Goal: Information Seeking & Learning: Find specific fact

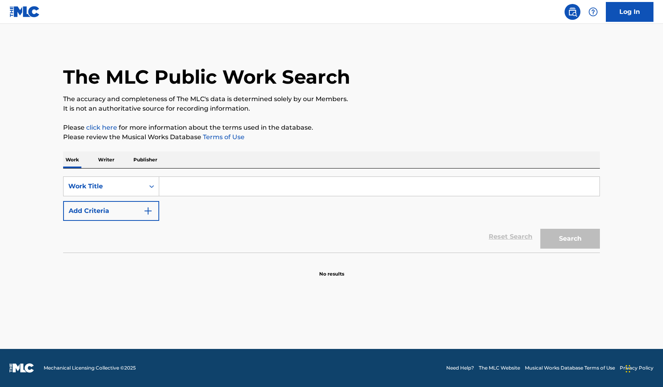
click at [112, 162] on p "Writer" at bounding box center [106, 160] width 21 height 17
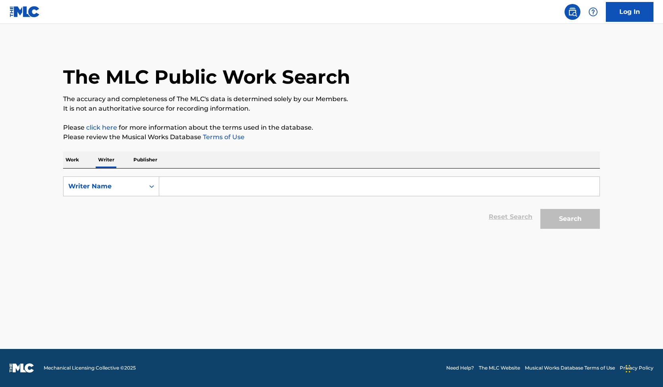
click at [207, 182] on input "Search Form" at bounding box center [379, 186] width 440 height 19
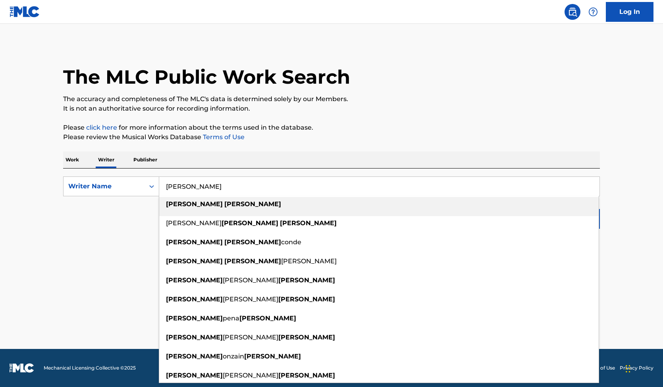
type input "[PERSON_NAME]"
click at [224, 204] on strong "[PERSON_NAME]" at bounding box center [252, 204] width 57 height 8
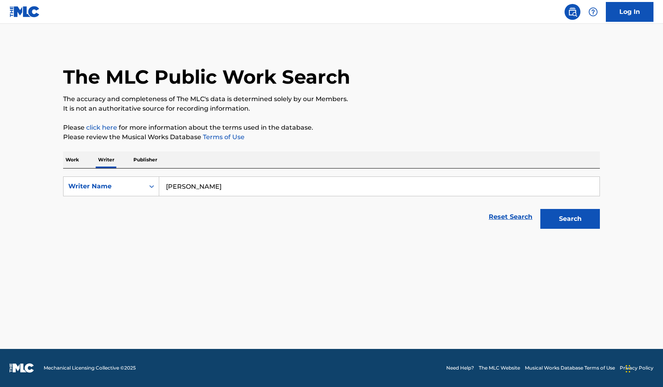
click at [565, 217] on button "Search" at bounding box center [570, 219] width 60 height 20
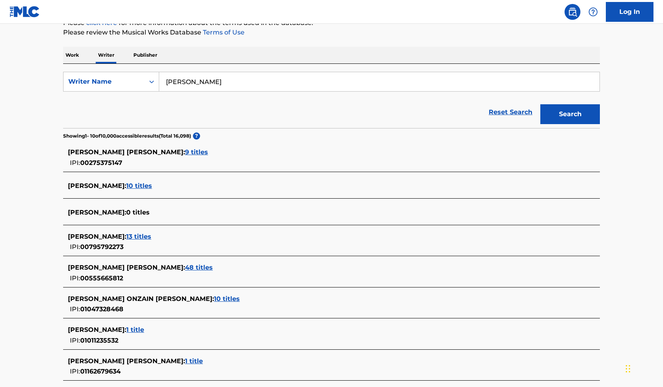
scroll to position [105, 0]
click at [185, 270] on span "48 titles" at bounding box center [199, 268] width 28 height 8
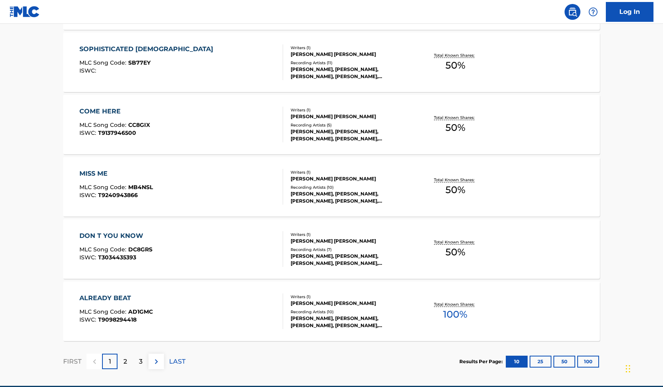
scroll to position [556, 0]
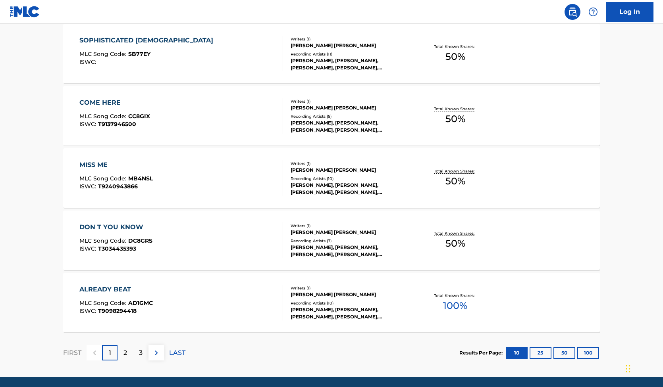
click at [106, 165] on div "MISS ME" at bounding box center [115, 165] width 73 height 10
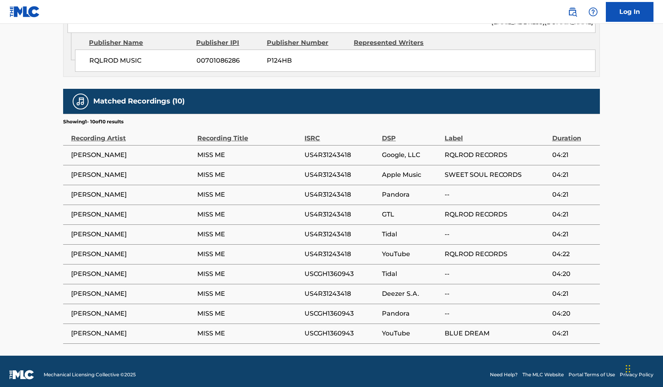
scroll to position [458, 0]
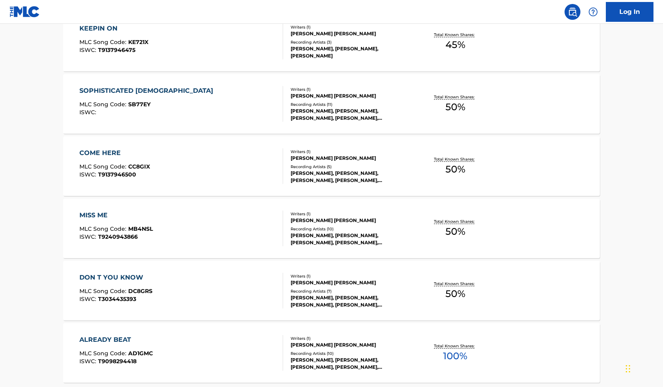
scroll to position [584, 0]
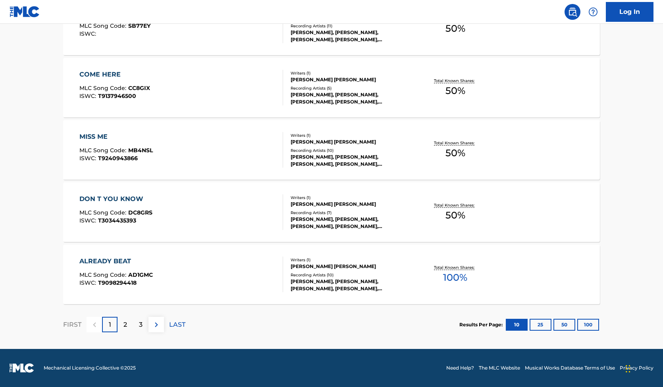
click at [587, 323] on button "100" at bounding box center [588, 325] width 22 height 12
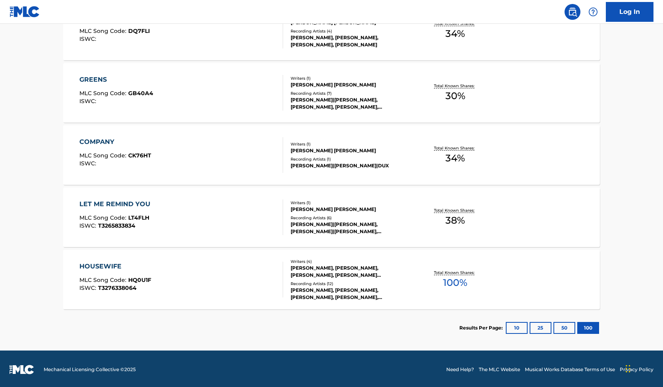
scroll to position [2949, 0]
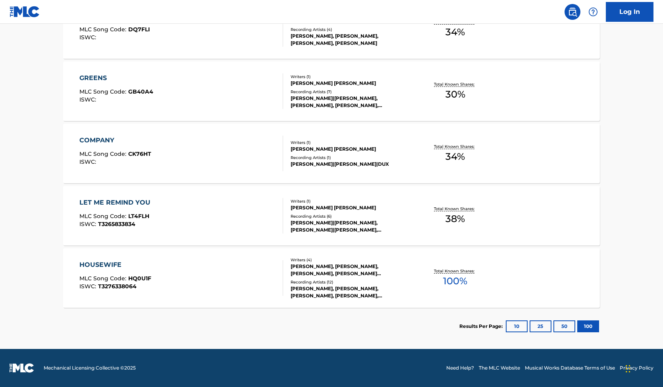
click at [101, 141] on div "COMPANY" at bounding box center [115, 141] width 72 height 10
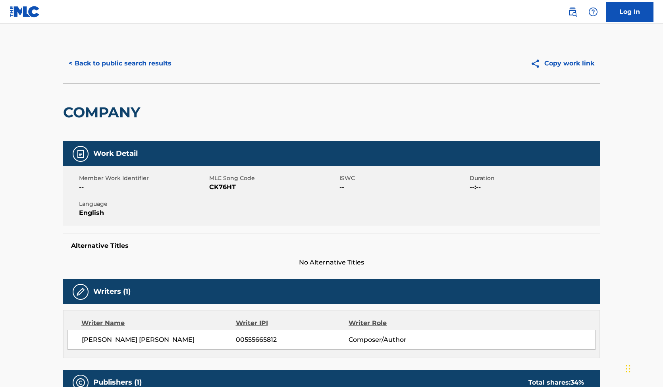
scroll to position [16, 0]
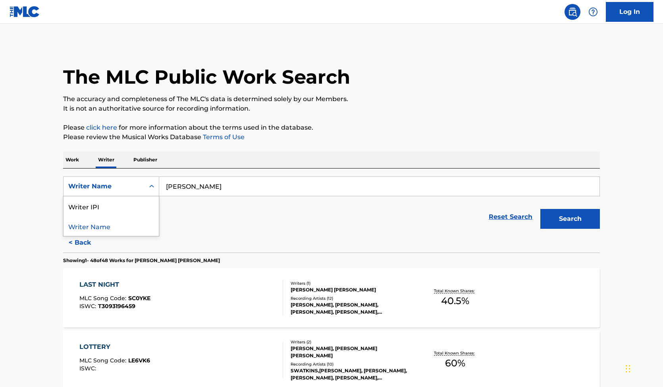
click at [134, 187] on div "Writer Name" at bounding box center [103, 187] width 71 height 10
click at [133, 187] on div "Writer Name" at bounding box center [103, 187] width 71 height 10
click at [241, 190] on input "[PERSON_NAME]" at bounding box center [379, 186] width 440 height 19
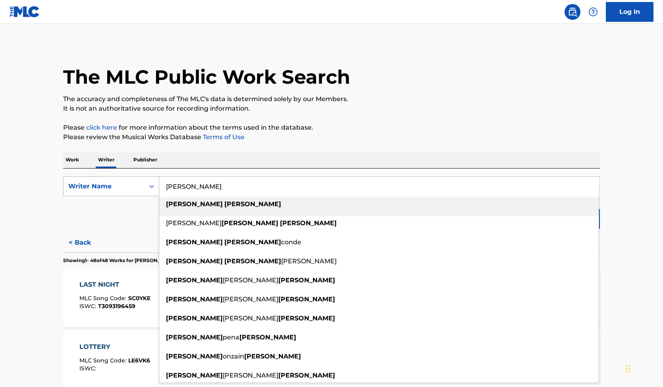
click at [114, 189] on div "Writer Name" at bounding box center [103, 187] width 71 height 10
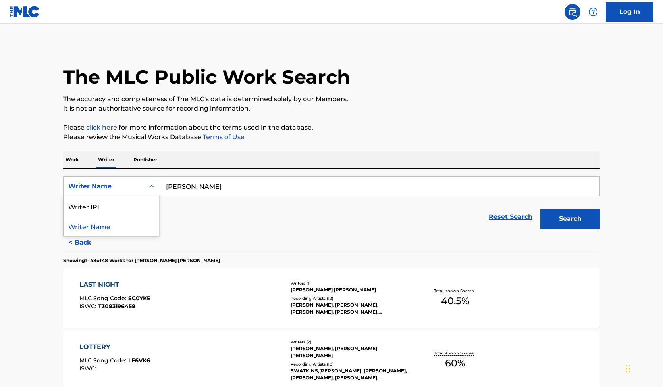
click at [251, 224] on div "Reset Search Search" at bounding box center [331, 217] width 537 height 32
click at [68, 162] on p "Work" at bounding box center [72, 160] width 18 height 17
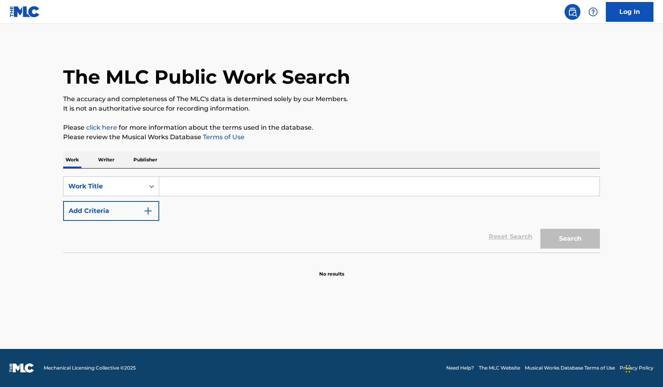
click at [209, 190] on input "Search Form" at bounding box center [379, 186] width 440 height 19
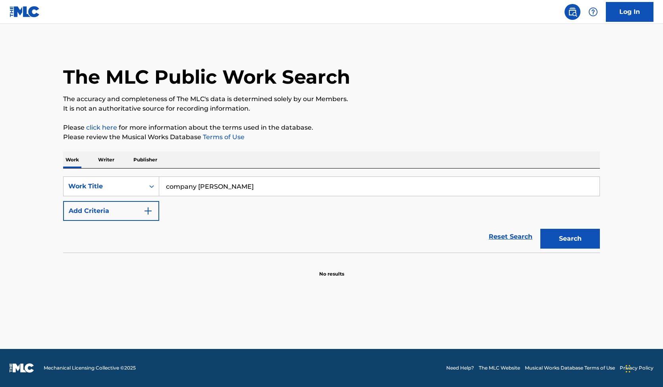
click at [540, 229] on button "Search" at bounding box center [570, 239] width 60 height 20
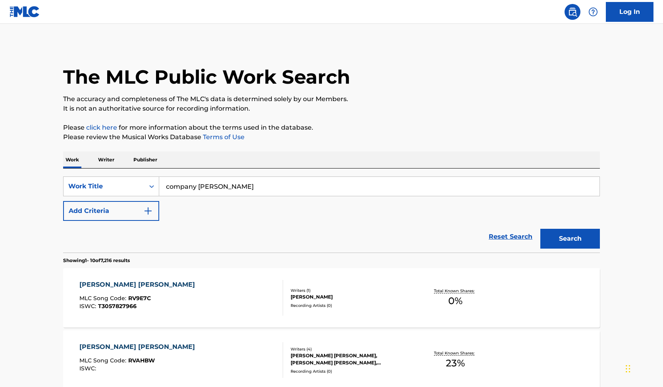
click at [108, 211] on button "Add Criteria" at bounding box center [111, 211] width 96 height 20
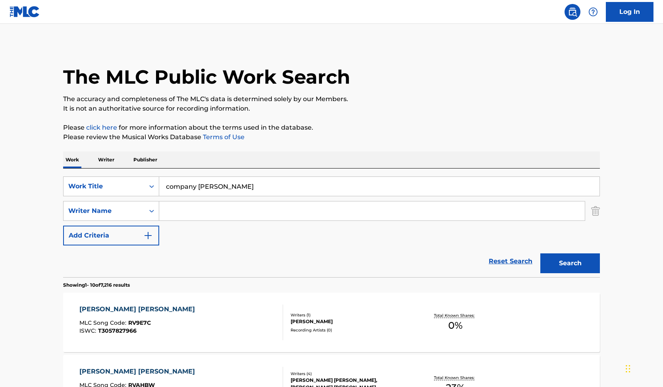
drag, startPoint x: 194, startPoint y: 186, endPoint x: 296, endPoint y: 191, distance: 102.1
click at [296, 191] on input "company [PERSON_NAME]" at bounding box center [379, 186] width 440 height 19
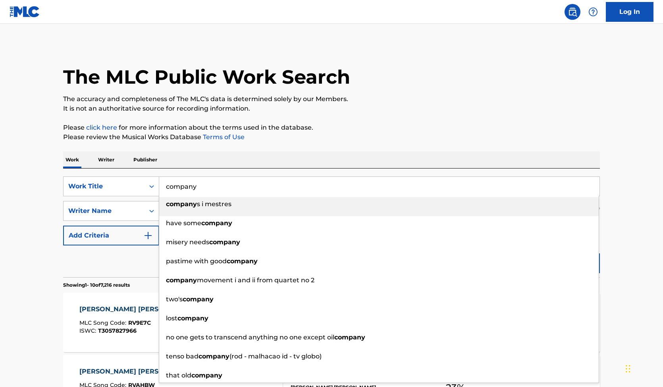
type input "company"
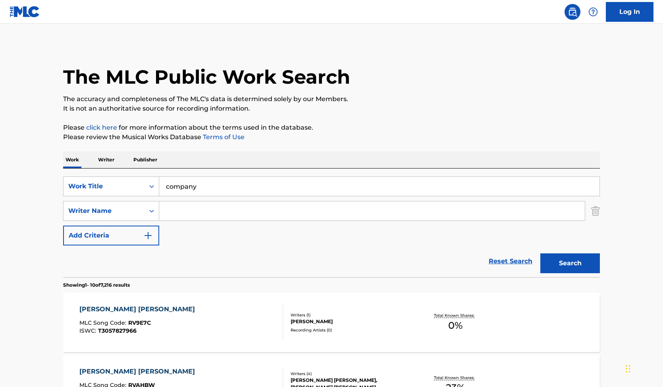
click at [232, 203] on input "Search Form" at bounding box center [371, 211] width 425 height 19
type input "[PERSON_NAME]"
click at [540, 254] on button "Search" at bounding box center [570, 264] width 60 height 20
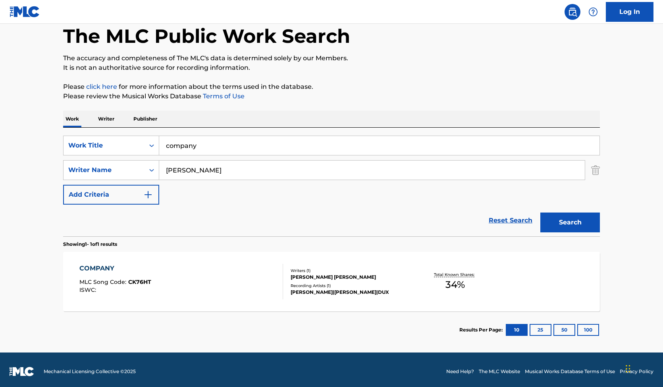
scroll to position [44, 0]
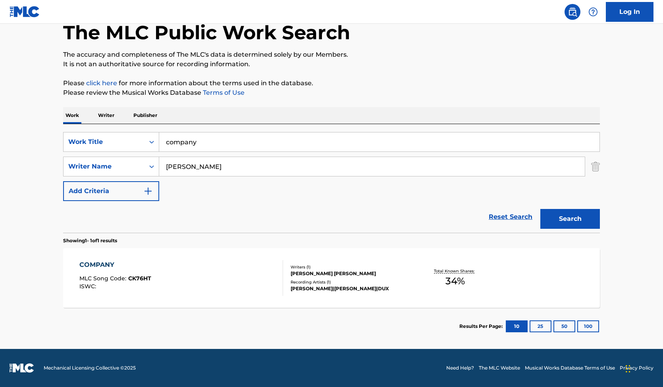
click at [103, 265] on div "COMPANY" at bounding box center [115, 265] width 72 height 10
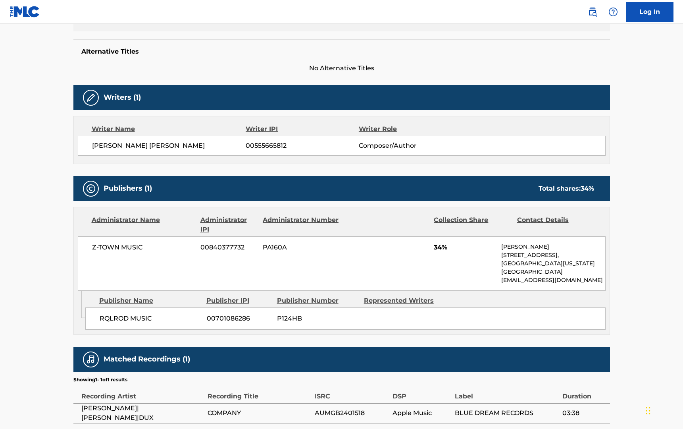
scroll to position [238, 0]
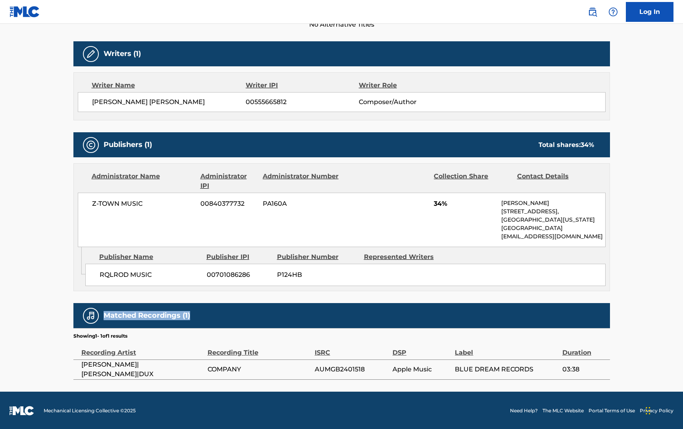
drag, startPoint x: 103, startPoint y: 312, endPoint x: 245, endPoint y: 315, distance: 142.1
click at [245, 315] on div "Matched Recordings (1)" at bounding box center [341, 315] width 537 height 25
drag, startPoint x: 388, startPoint y: 370, endPoint x: 430, endPoint y: 371, distance: 42.1
click at [430, 371] on tr "SAMMYB|[PERSON_NAME]|DUX COMPANY AUMGB2401518 Apple Music BLUE DREAM RECORDS 03…" at bounding box center [341, 369] width 537 height 20
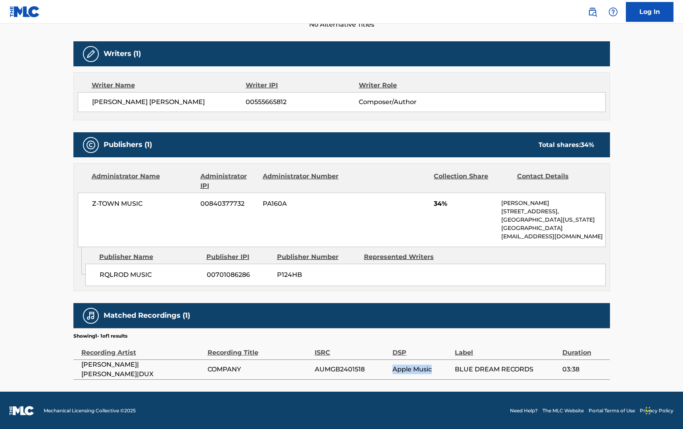
click at [430, 371] on span "Apple Music" at bounding box center [422, 369] width 58 height 10
drag, startPoint x: 79, startPoint y: 368, endPoint x: 198, endPoint y: 369, distance: 118.7
click at [198, 368] on td "[PERSON_NAME]|[PERSON_NAME]|DUX" at bounding box center [140, 369] width 134 height 20
click at [198, 369] on span "[PERSON_NAME]|[PERSON_NAME]|DUX" at bounding box center [142, 369] width 122 height 19
drag, startPoint x: 391, startPoint y: 368, endPoint x: 442, endPoint y: 368, distance: 50.8
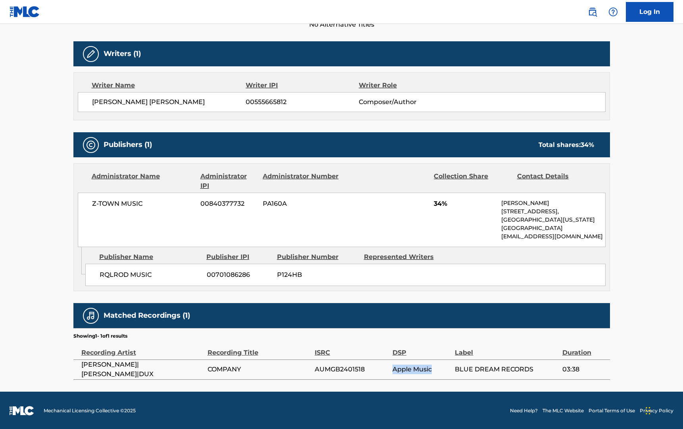
click at [442, 368] on tr "SAMMYB|[PERSON_NAME]|DUX COMPANY AUMGB2401518 Apple Music BLUE DREAM RECORDS 03…" at bounding box center [341, 369] width 537 height 20
click at [442, 368] on span "Apple Music" at bounding box center [422, 369] width 58 height 10
drag, startPoint x: 437, startPoint y: 370, endPoint x: 402, endPoint y: 370, distance: 34.9
click at [402, 370] on span "Apple Music" at bounding box center [422, 369] width 58 height 10
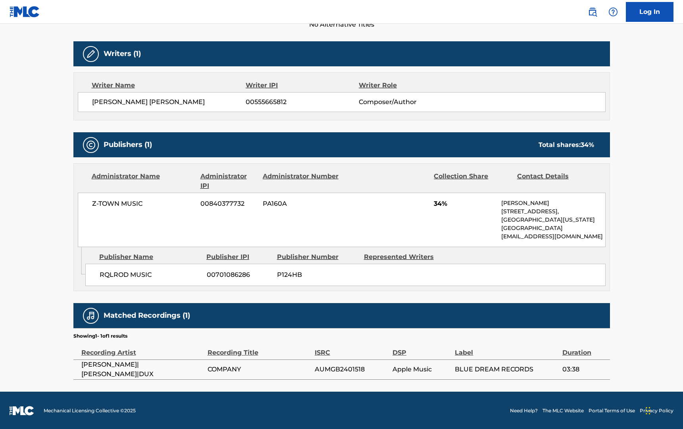
scroll to position [0, 0]
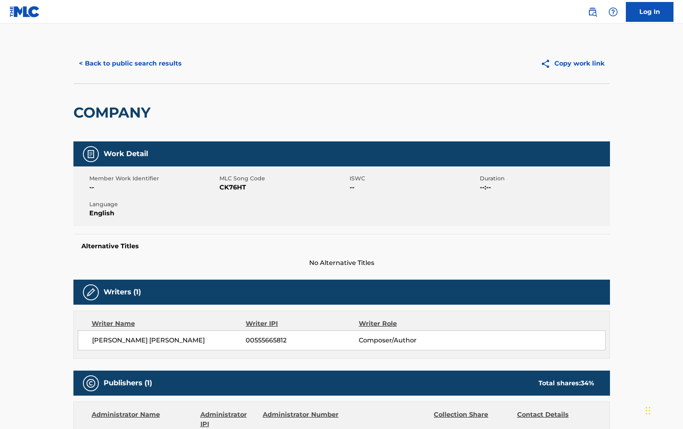
click at [143, 64] on button "< Back to public search results" at bounding box center [130, 64] width 114 height 20
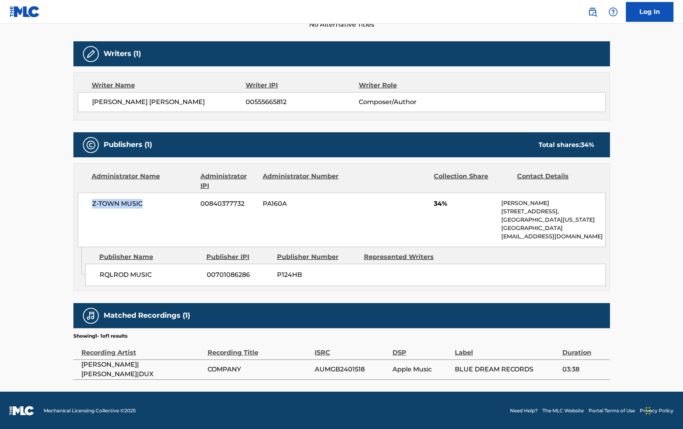
drag, startPoint x: 87, startPoint y: 202, endPoint x: 148, endPoint y: 202, distance: 61.1
click at [148, 202] on div "Z-TOWN MUSIC 00840377732 PA160A 34% [PERSON_NAME] [STREET_ADDRESS][US_STATE] [E…" at bounding box center [342, 219] width 528 height 54
click at [148, 202] on span "Z-TOWN MUSIC" at bounding box center [143, 204] width 103 height 10
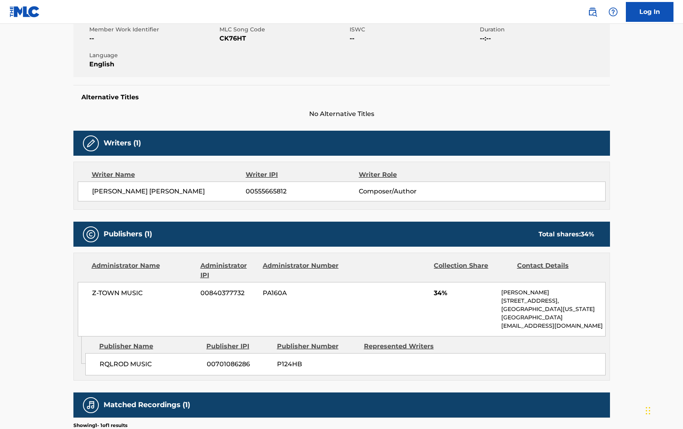
scroll to position [169, 0]
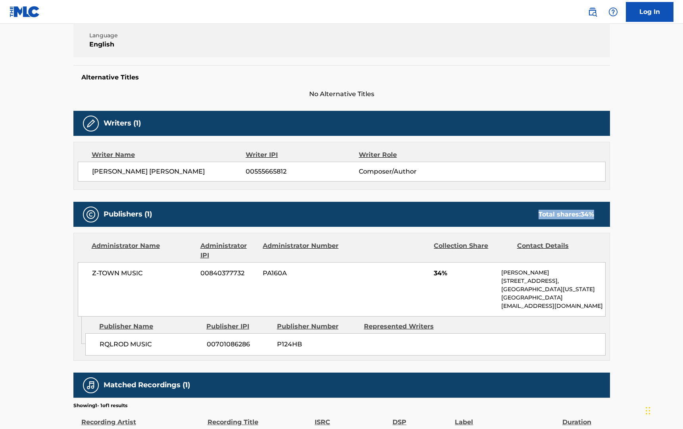
drag, startPoint x: 565, startPoint y: 216, endPoint x: 604, endPoint y: 216, distance: 39.3
click at [604, 216] on div "Publishers (1) Total shares: 34 %" at bounding box center [341, 214] width 537 height 25
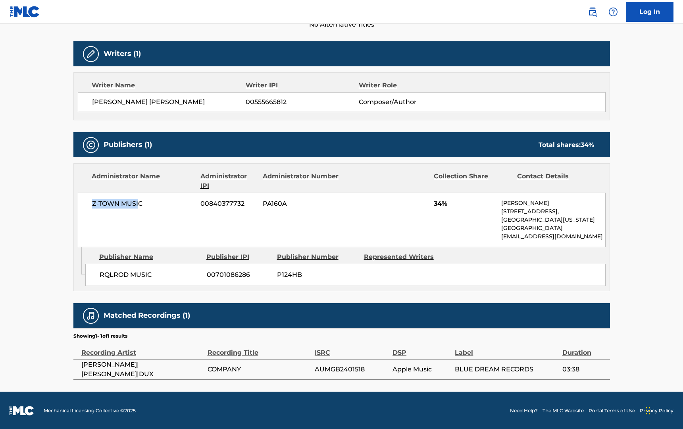
drag, startPoint x: 88, startPoint y: 205, endPoint x: 137, endPoint y: 205, distance: 49.2
click at [137, 205] on div "Z-TOWN MUSIC 00840377732 PA160A 34% [PERSON_NAME] [STREET_ADDRESS][US_STATE] [E…" at bounding box center [342, 219] width 528 height 54
click at [137, 205] on span "Z-TOWN MUSIC" at bounding box center [143, 204] width 103 height 10
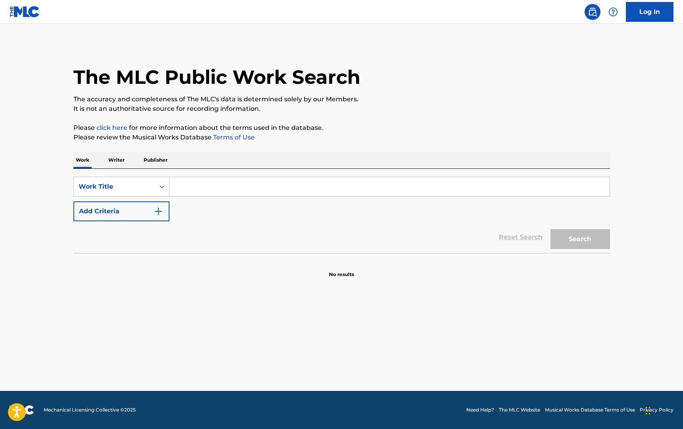
click at [225, 183] on input "Search Form" at bounding box center [389, 186] width 440 height 19
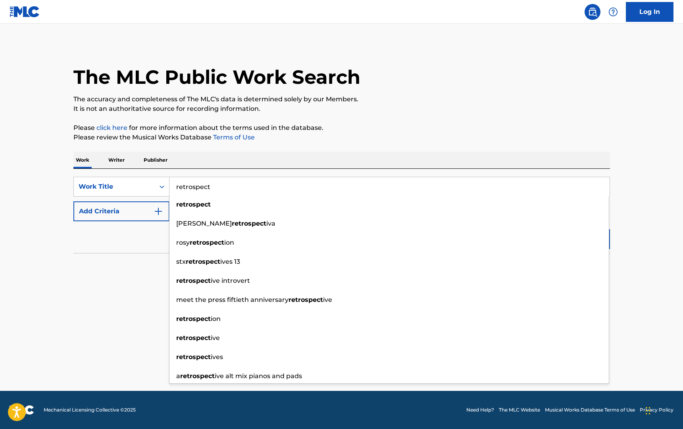
type input "retrospect"
click at [124, 211] on button "Add Criteria" at bounding box center [121, 211] width 96 height 20
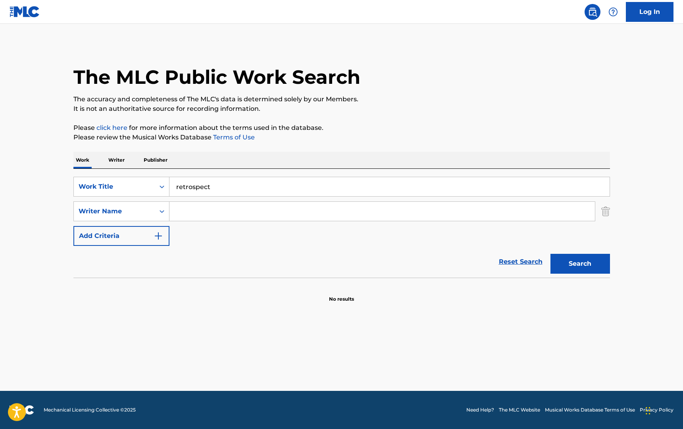
click at [188, 212] on input "Search Form" at bounding box center [381, 211] width 425 height 19
type input "[PERSON_NAME]"
click at [551, 254] on button "Search" at bounding box center [581, 264] width 60 height 20
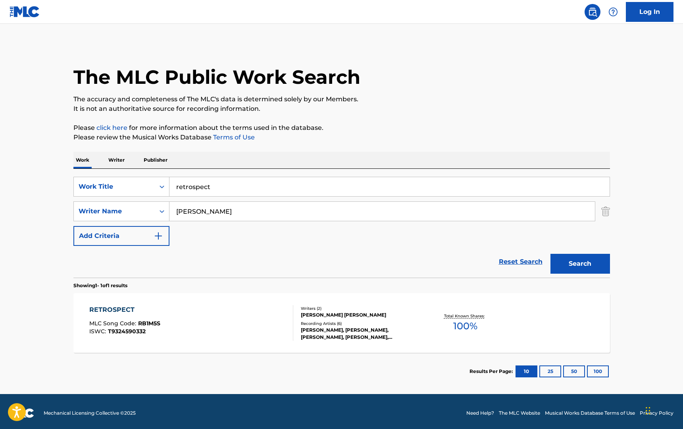
click at [103, 307] on div "RETROSPECT" at bounding box center [124, 310] width 71 height 10
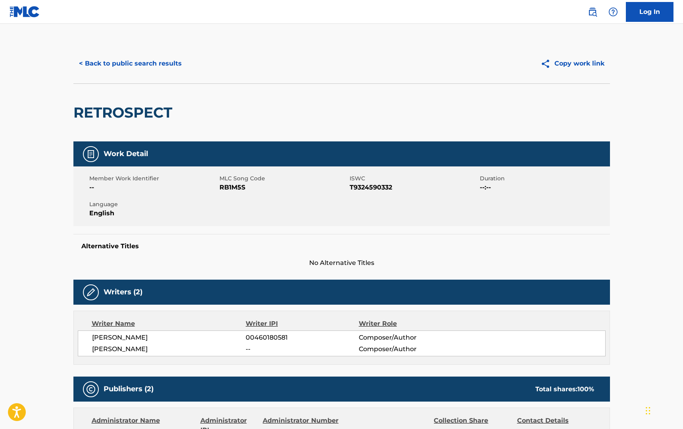
click at [127, 65] on button "< Back to public search results" at bounding box center [130, 64] width 114 height 20
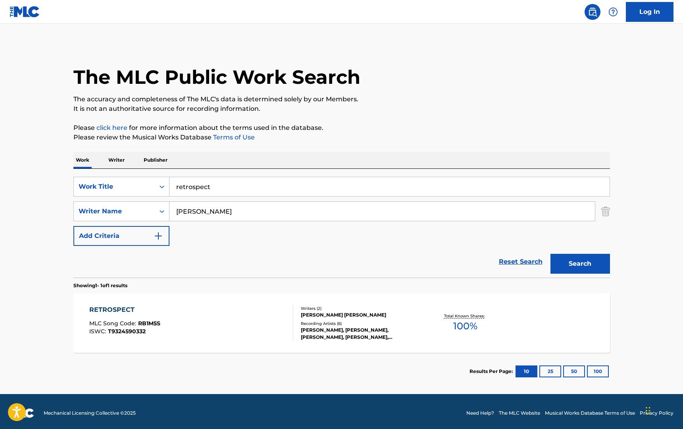
click at [114, 306] on div "RETROSPECT" at bounding box center [124, 310] width 71 height 10
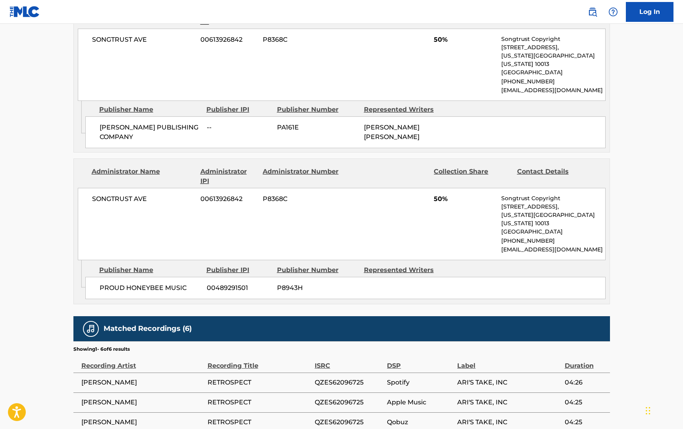
scroll to position [500, 0]
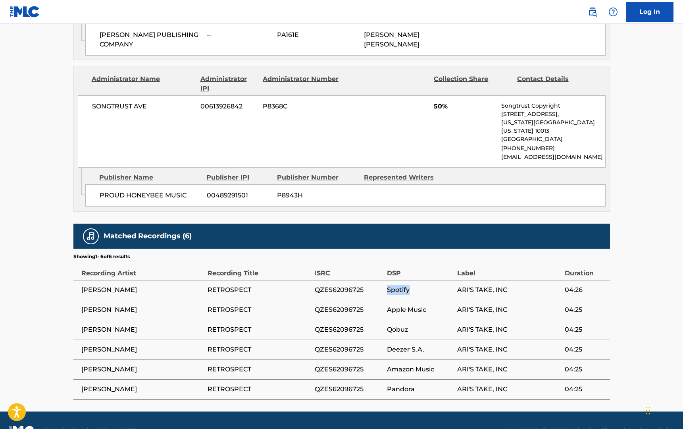
drag, startPoint x: 384, startPoint y: 269, endPoint x: 416, endPoint y: 270, distance: 31.8
click at [416, 280] on tr "ARI HERSTAND RETROSPECT QZES62096725 Spotify ARI'S TAKE, INC 04:26" at bounding box center [341, 290] width 537 height 20
click at [389, 305] on span "Apple Music" at bounding box center [420, 310] width 66 height 10
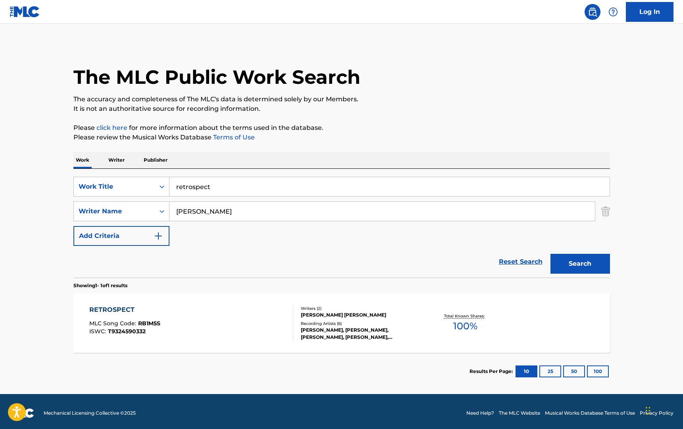
click at [309, 299] on div "RETROSPECT MLC Song Code : RB1M5S ISWC : T9324590332 Writers ( 2 ) BRETT ELLIOT…" at bounding box center [341, 323] width 537 height 60
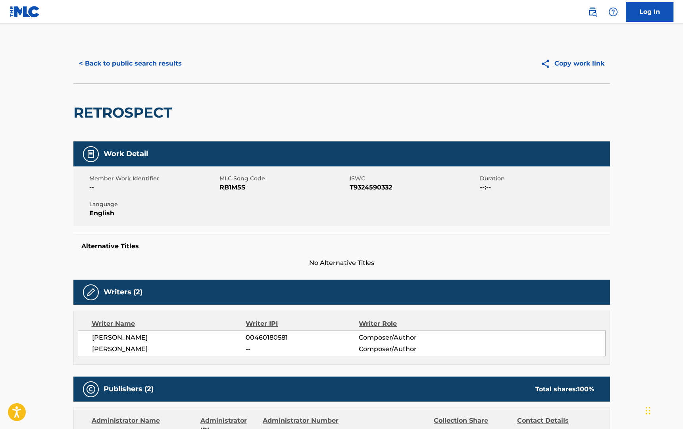
click at [287, 267] on span "No Alternative Titles" at bounding box center [341, 263] width 537 height 10
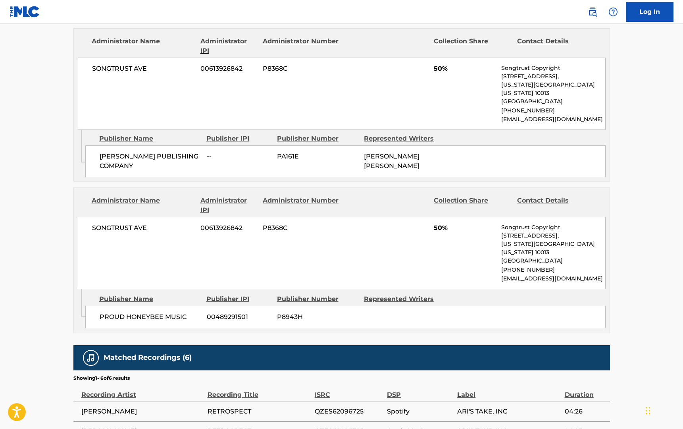
scroll to position [500, 0]
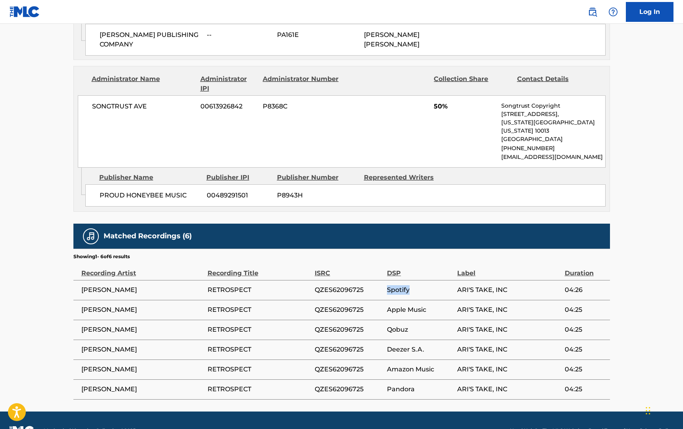
drag, startPoint x: 371, startPoint y: 273, endPoint x: 435, endPoint y: 273, distance: 63.9
click at [435, 280] on tr "ARI HERSTAND RETROSPECT QZES62096725 Spotify ARI'S TAKE, INC 04:26" at bounding box center [341, 290] width 537 height 20
click at [435, 285] on span "Spotify" at bounding box center [420, 290] width 66 height 10
drag, startPoint x: 386, startPoint y: 290, endPoint x: 427, endPoint y: 291, distance: 41.7
click at [416, 300] on tr "ARI HERSTAND RETROSPECT QZES62096725 Apple Music ARI'S TAKE, INC 04:25" at bounding box center [341, 310] width 537 height 20
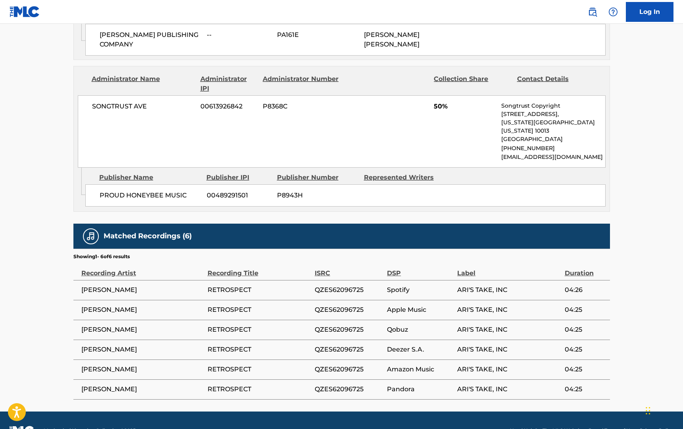
click at [427, 305] on span "Apple Music" at bounding box center [420, 310] width 66 height 10
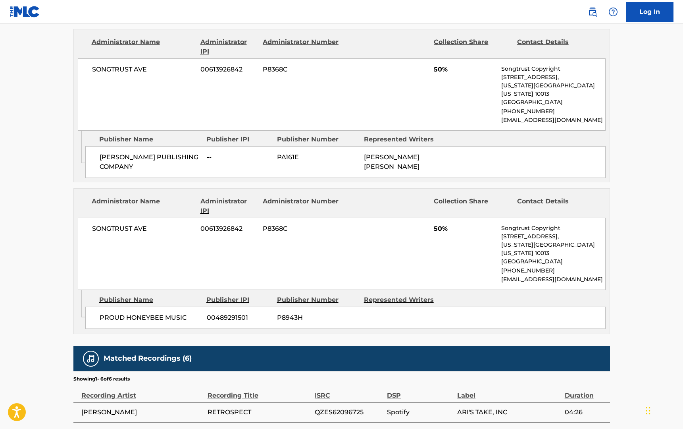
scroll to position [330, 0]
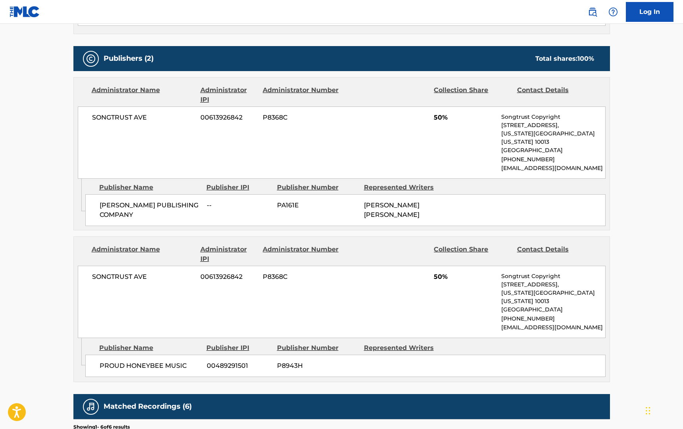
click at [154, 254] on div "Administrator Name Administrator IPI Administrator Number Collection Share Cont…" at bounding box center [342, 287] width 536 height 101
drag, startPoint x: 152, startPoint y: 268, endPoint x: 65, endPoint y: 266, distance: 86.2
click at [65, 266] on div "< Back to public search results Copy work link RETROSPECT Work Detail Member Wo…" at bounding box center [342, 141] width 556 height 856
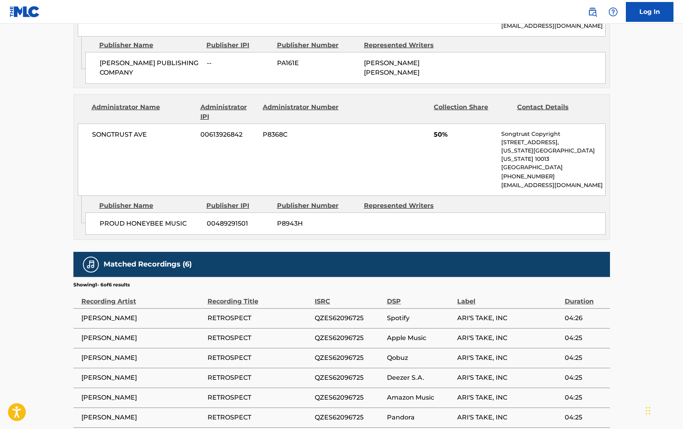
scroll to position [486, 0]
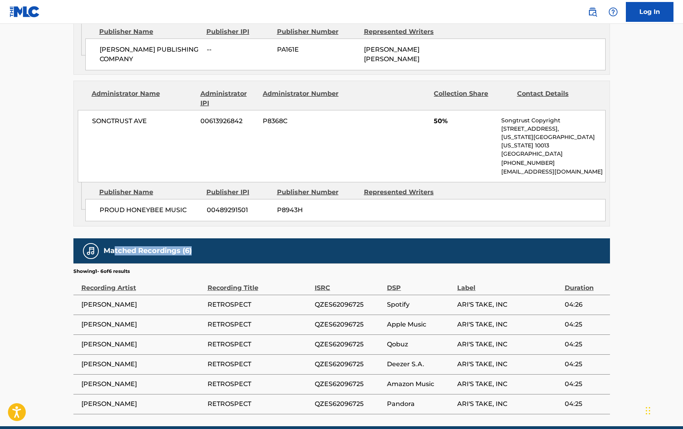
drag, startPoint x: 200, startPoint y: 233, endPoint x: 112, endPoint y: 233, distance: 88.1
click at [112, 238] on div "Matched Recordings (6)" at bounding box center [341, 250] width 537 height 25
click at [112, 246] on h5 "Matched Recordings (6)" at bounding box center [148, 250] width 88 height 9
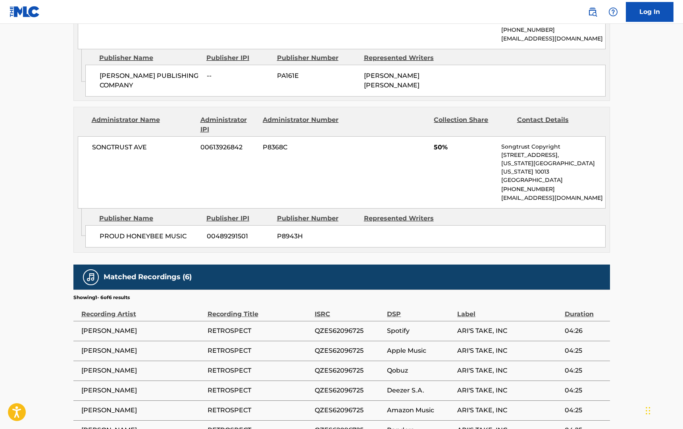
scroll to position [458, 0]
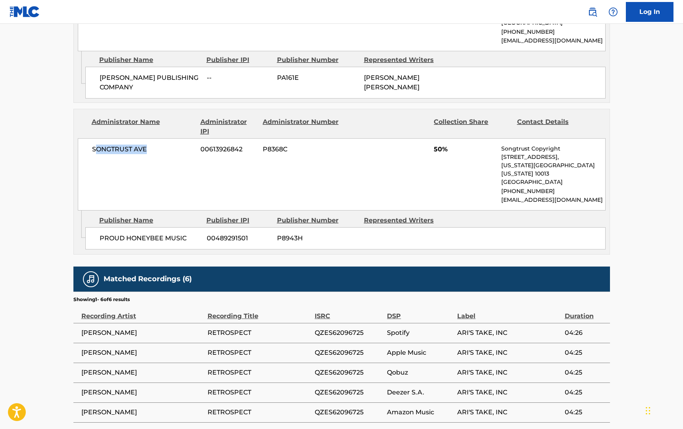
drag, startPoint x: 131, startPoint y: 136, endPoint x: 94, endPoint y: 137, distance: 36.5
click at [94, 144] on span "SONGTRUST AVE" at bounding box center [143, 149] width 103 height 10
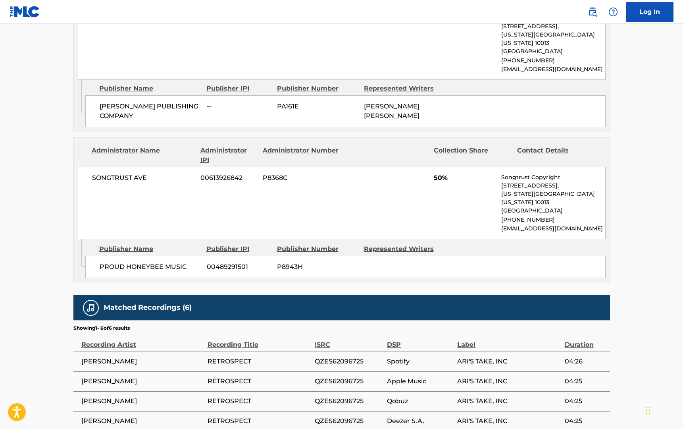
scroll to position [500, 0]
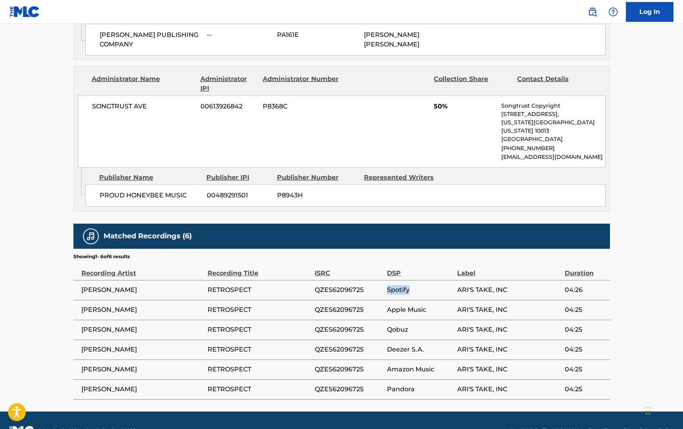
drag, startPoint x: 383, startPoint y: 269, endPoint x: 414, endPoint y: 269, distance: 31.0
click at [414, 280] on tr "ARI HERSTAND RETROSPECT QZES62096725 Spotify ARI'S TAKE, INC 04:26" at bounding box center [341, 290] width 537 height 20
click at [414, 285] on span "Spotify" at bounding box center [420, 290] width 66 height 10
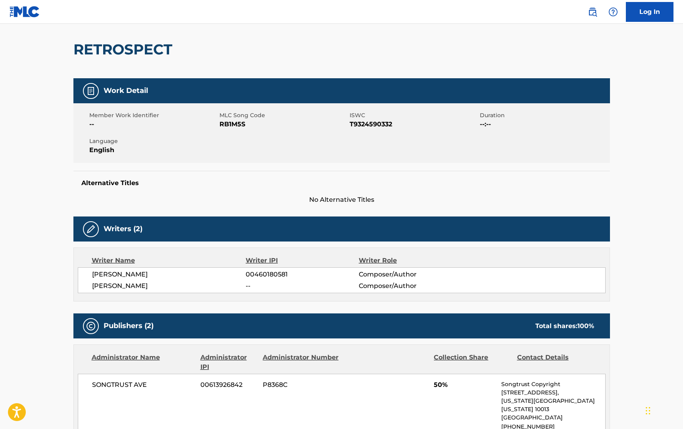
scroll to position [97, 0]
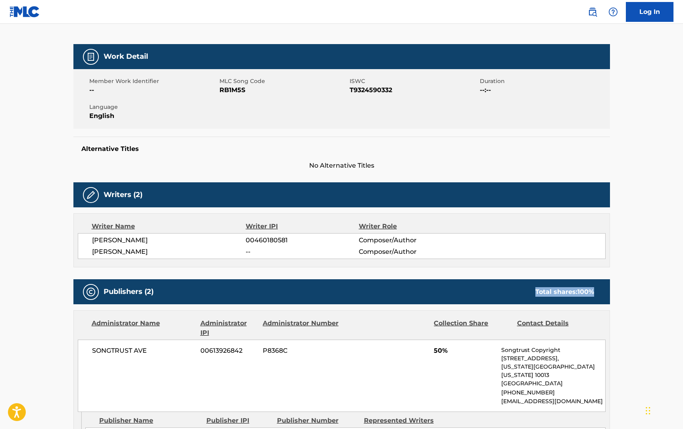
drag, startPoint x: 518, startPoint y: 291, endPoint x: 602, endPoint y: 291, distance: 84.5
click at [602, 291] on div "Publishers (2) Total shares: 100 %" at bounding box center [341, 291] width 537 height 25
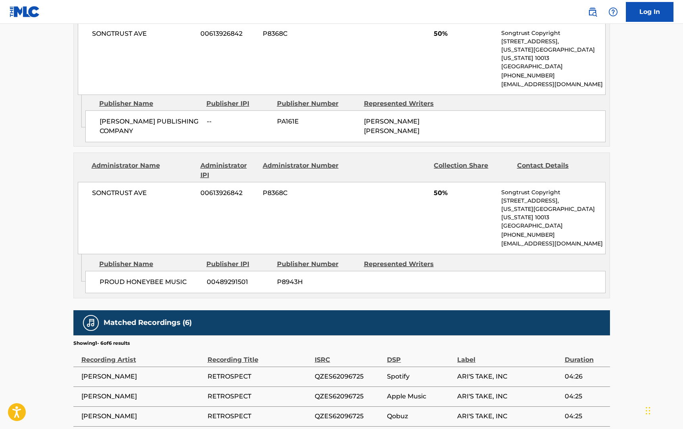
scroll to position [500, 0]
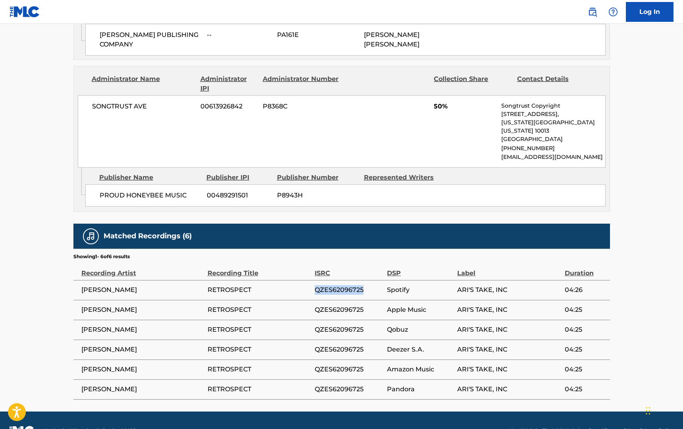
drag, startPoint x: 310, startPoint y: 266, endPoint x: 370, endPoint y: 265, distance: 59.9
click at [370, 280] on tr "ARI HERSTAND RETROSPECT QZES62096725 Spotify ARI'S TAKE, INC 04:26" at bounding box center [341, 290] width 537 height 20
click at [370, 285] on span "QZES62096725" at bounding box center [349, 290] width 68 height 10
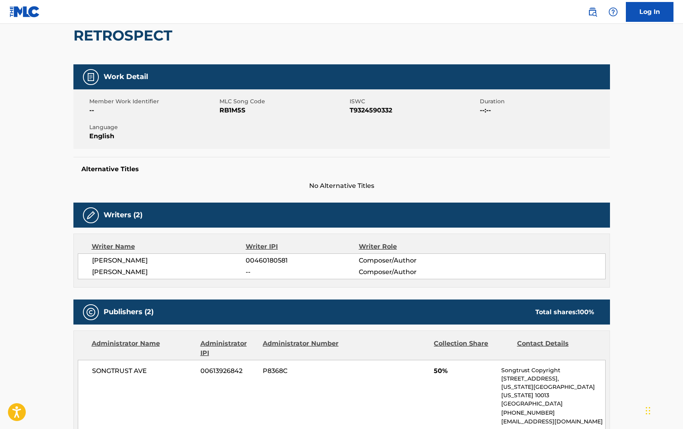
scroll to position [0, 0]
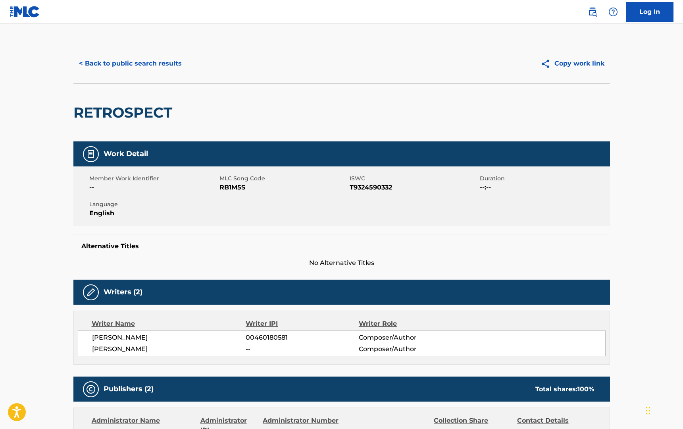
click at [123, 59] on button "< Back to public search results" at bounding box center [130, 64] width 114 height 20
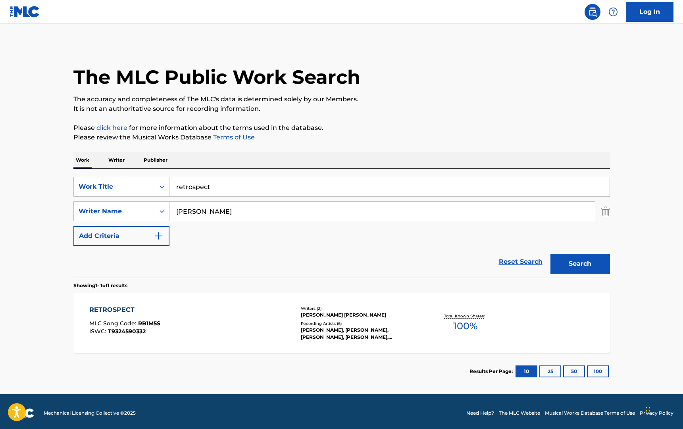
click at [215, 210] on input "ari herstand" at bounding box center [381, 211] width 425 height 19
type input "madison cunningham"
click at [212, 184] on input "retrospect" at bounding box center [389, 186] width 440 height 19
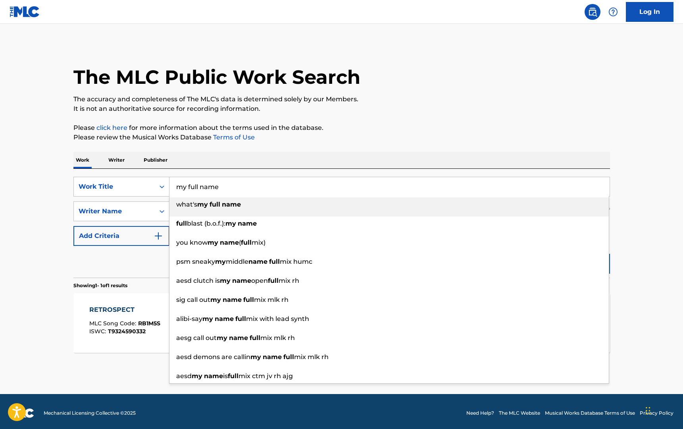
type input "my full name"
click at [411, 157] on div "Work Writer Publisher" at bounding box center [341, 160] width 537 height 17
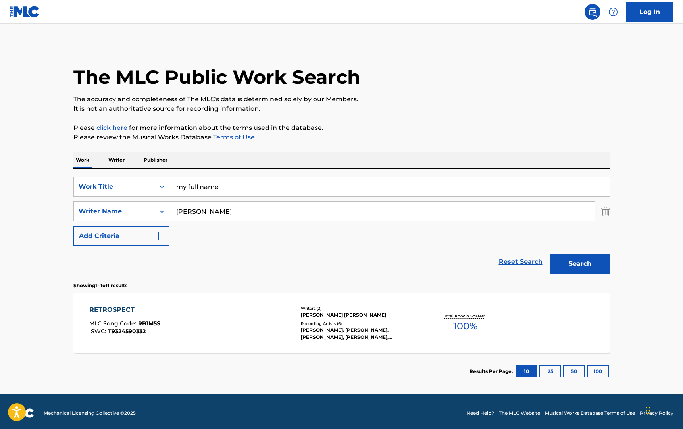
click at [590, 265] on button "Search" at bounding box center [581, 264] width 60 height 20
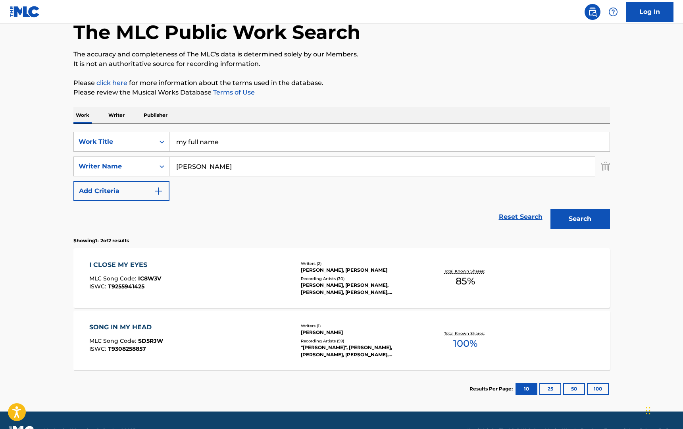
scroll to position [65, 0]
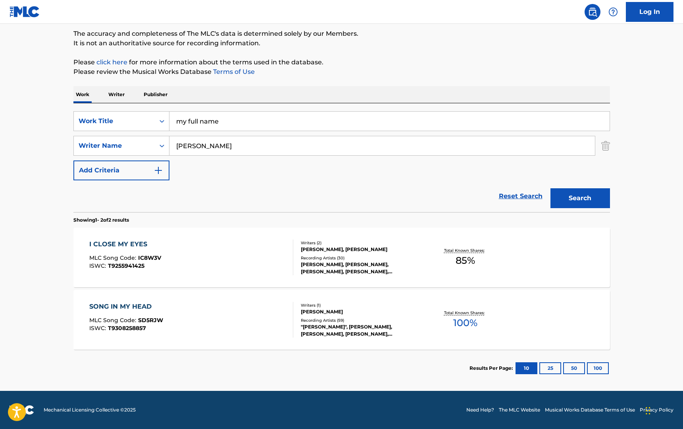
click at [120, 305] on div "SONG IN MY HEAD" at bounding box center [126, 307] width 74 height 10
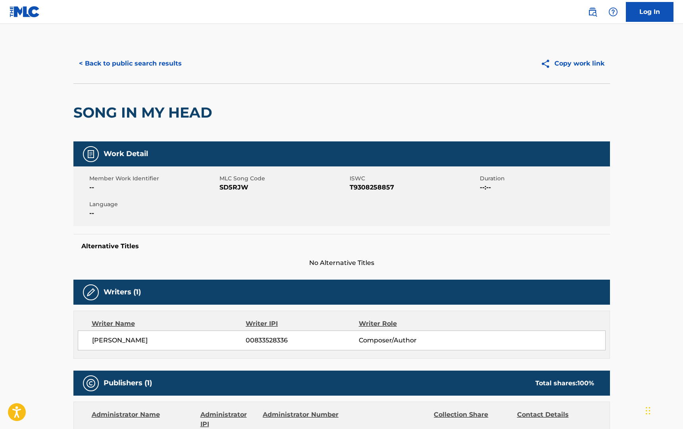
click at [141, 66] on button "< Back to public search results" at bounding box center [130, 64] width 114 height 20
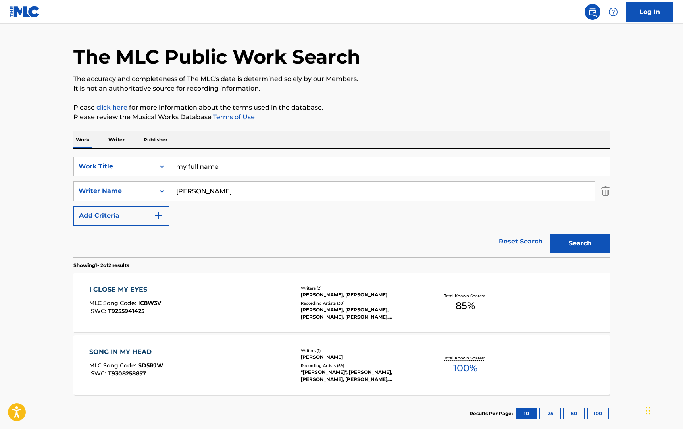
click at [209, 171] on input "my full name" at bounding box center [389, 166] width 440 height 19
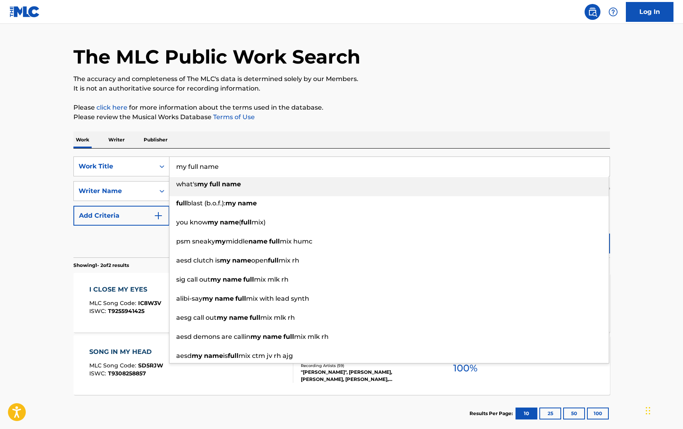
click at [209, 171] on input "my full name" at bounding box center [389, 166] width 440 height 19
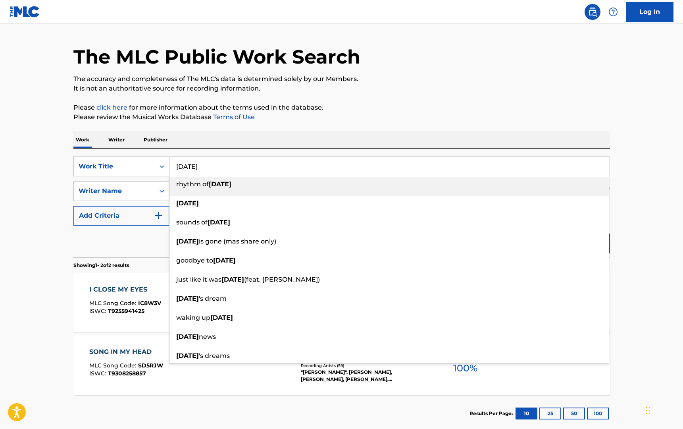
type input "yesterday"
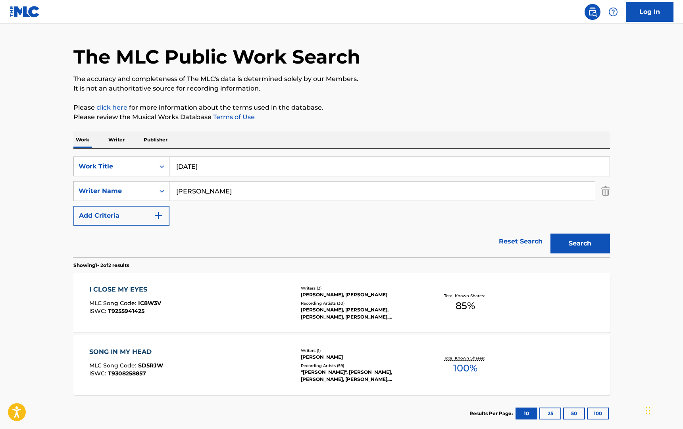
click at [218, 189] on input "madison cunningham" at bounding box center [381, 190] width 425 height 19
type input "paul mccartney"
click at [551, 233] on button "Search" at bounding box center [581, 243] width 60 height 20
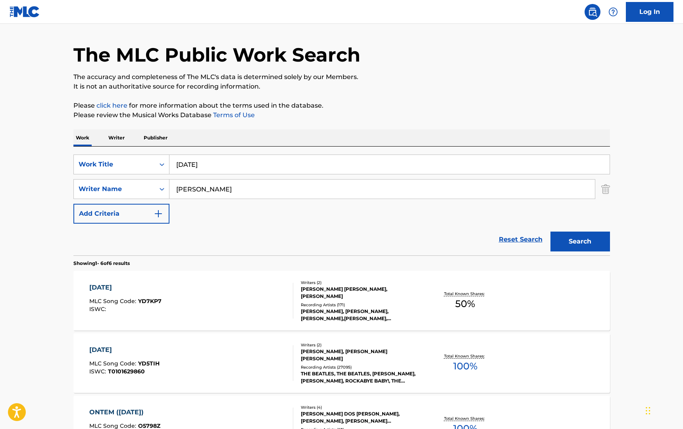
scroll to position [23, 0]
click at [112, 346] on div "YESTERDAY" at bounding box center [124, 349] width 70 height 10
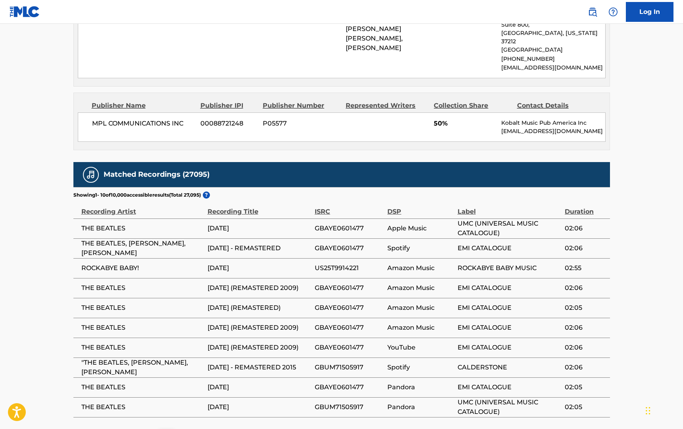
scroll to position [486, 0]
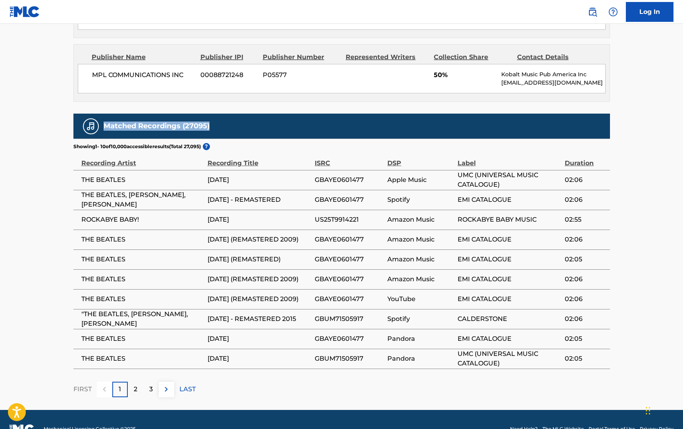
drag, startPoint x: 102, startPoint y: 107, endPoint x: 210, endPoint y: 110, distance: 108.0
click at [210, 114] on div "Matched Recordings (27095)" at bounding box center [341, 126] width 537 height 25
click at [150, 384] on p "3" at bounding box center [151, 389] width 4 height 10
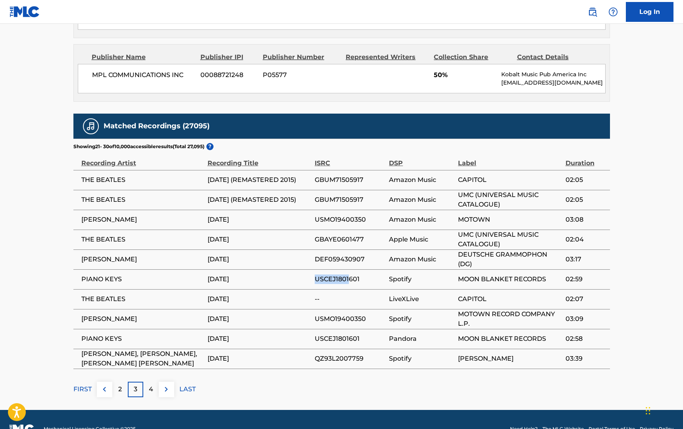
drag, startPoint x: 316, startPoint y: 260, endPoint x: 350, endPoint y: 260, distance: 34.9
click at [350, 274] on span "USCEJ1801601" at bounding box center [350, 279] width 70 height 10
drag, startPoint x: 314, startPoint y: 199, endPoint x: 363, endPoint y: 201, distance: 49.2
click at [363, 210] on tr "BOYZ II MEN YESTERDAY USMO19400350 Amazon Music MOTOWN 03:08" at bounding box center [341, 220] width 537 height 20
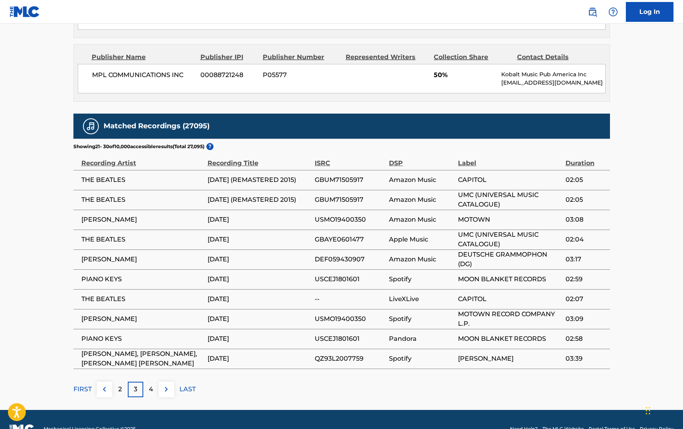
click at [363, 215] on span "USMO19400350" at bounding box center [350, 220] width 70 height 10
click at [154, 381] on div "4" at bounding box center [150, 388] width 15 height 15
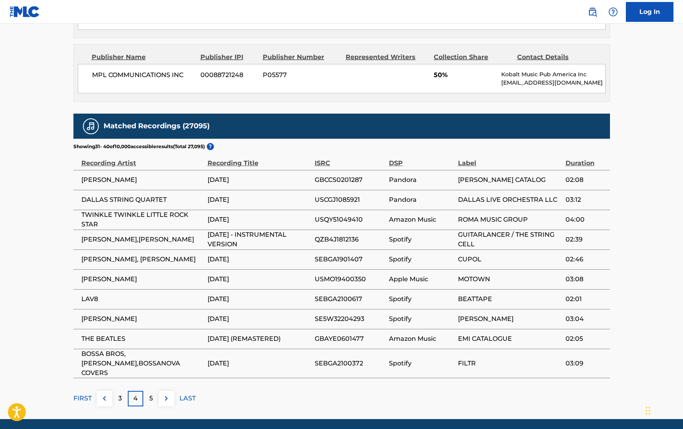
drag, startPoint x: 304, startPoint y: 182, endPoint x: 360, endPoint y: 182, distance: 56.4
click at [360, 190] on tr "DALLAS STRING QUARTET YESTERDAY USCGJ1085921 Pandora DALLAS LIVE ORCHESTRA LLC …" at bounding box center [341, 200] width 537 height 20
click at [360, 195] on span "USCGJ1085921" at bounding box center [350, 200] width 70 height 10
drag, startPoint x: 180, startPoint y: 108, endPoint x: 236, endPoint y: 108, distance: 56.0
click at [237, 114] on div "Matched Recordings (27095)" at bounding box center [341, 126] width 537 height 25
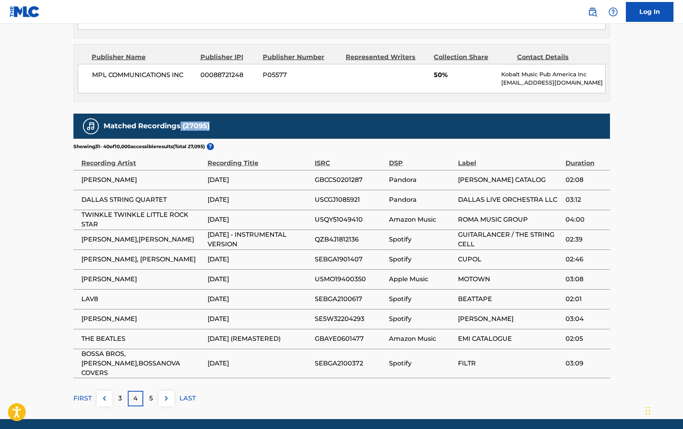
click at [236, 114] on div "Matched Recordings (27095)" at bounding box center [341, 126] width 537 height 25
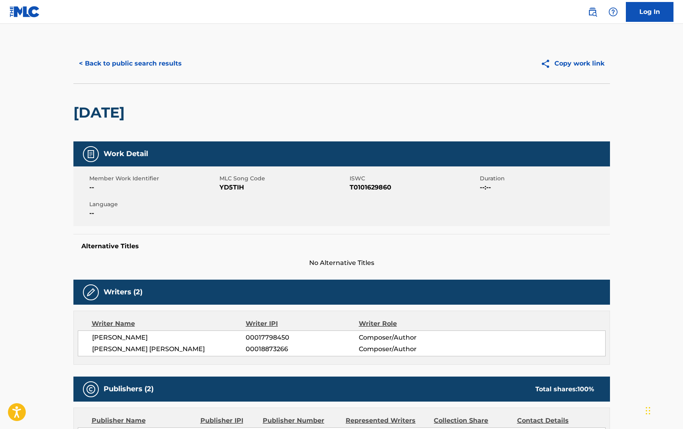
scroll to position [36, 0]
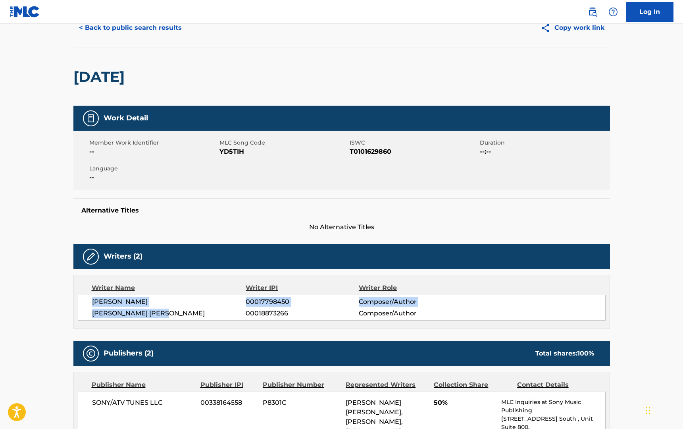
drag, startPoint x: 90, startPoint y: 301, endPoint x: 173, endPoint y: 312, distance: 84.0
click at [173, 312] on div "JOHN LENNON 00017798450 Composer/Author PAUL JAMES MCCARTNEY 00018873266 Compos…" at bounding box center [342, 308] width 528 height 26
click at [173, 312] on span "PAUL JAMES MCCARTNEY" at bounding box center [169, 313] width 154 height 10
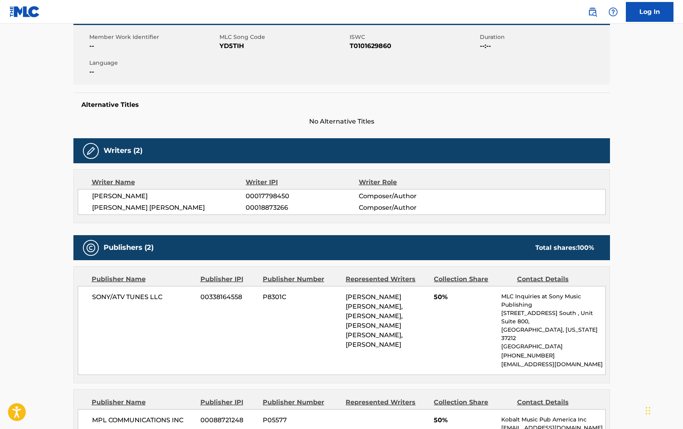
scroll to position [486, 0]
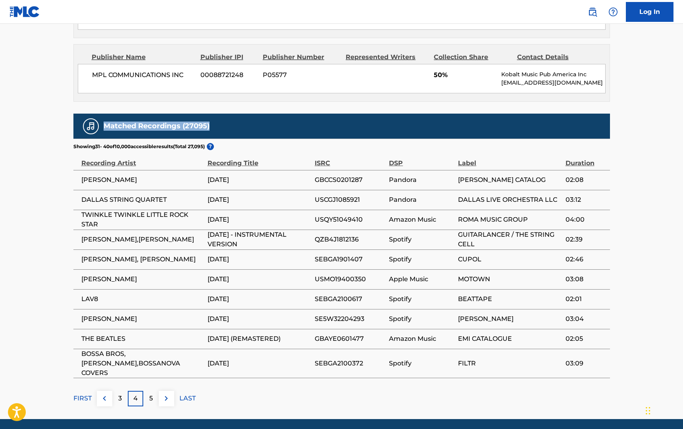
drag, startPoint x: 101, startPoint y: 108, endPoint x: 223, endPoint y: 108, distance: 121.5
click at [223, 114] on div "Matched Recordings (27095)" at bounding box center [341, 126] width 537 height 25
drag, startPoint x: 186, startPoint y: 104, endPoint x: 204, endPoint y: 106, distance: 18.7
click at [204, 121] on h5 "Matched Recordings (27095)" at bounding box center [157, 125] width 106 height 9
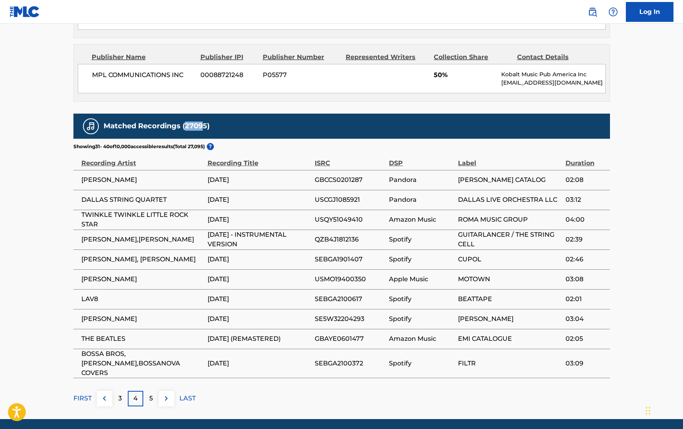
click at [204, 121] on h5 "Matched Recordings (27095)" at bounding box center [157, 125] width 106 height 9
